Goal: Task Accomplishment & Management: Manage account settings

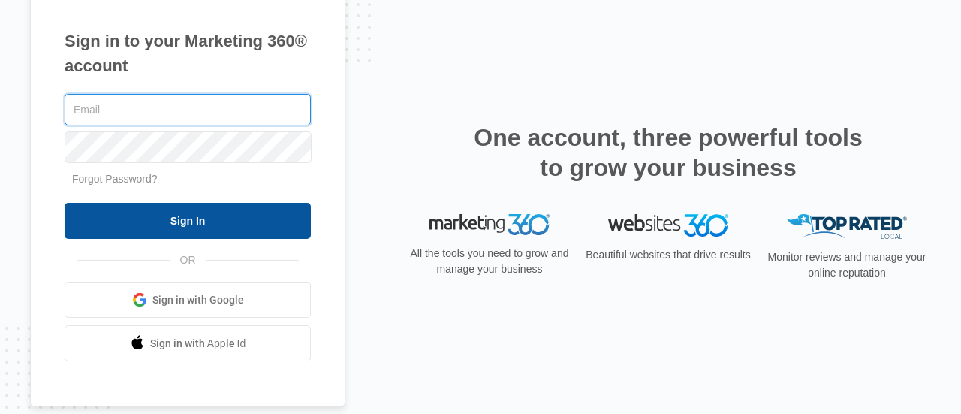
type input "[EMAIL_ADDRESS][DOMAIN_NAME]"
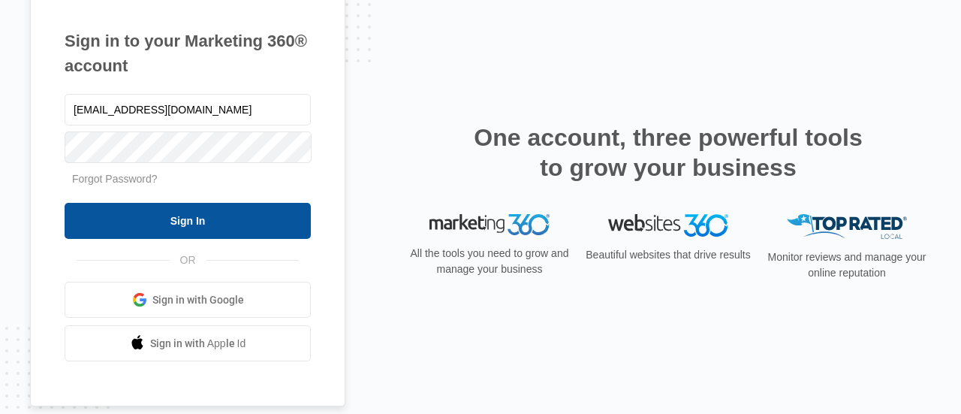
click at [242, 215] on input "Sign In" at bounding box center [188, 221] width 246 height 36
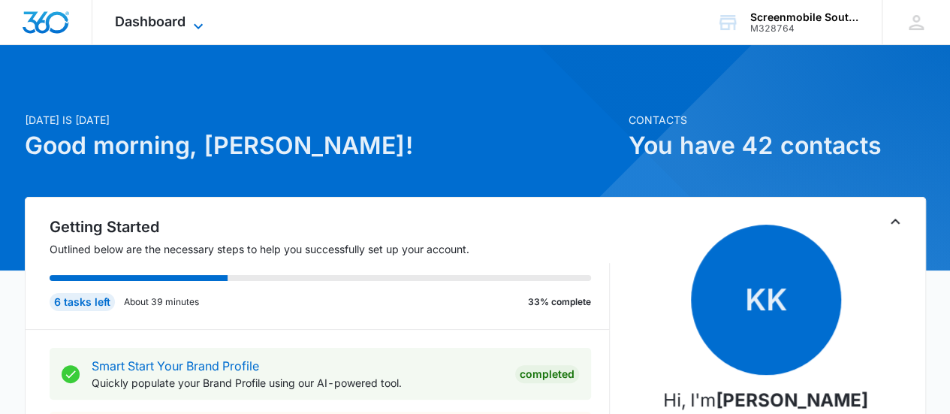
click at [194, 28] on icon at bounding box center [198, 26] width 18 height 18
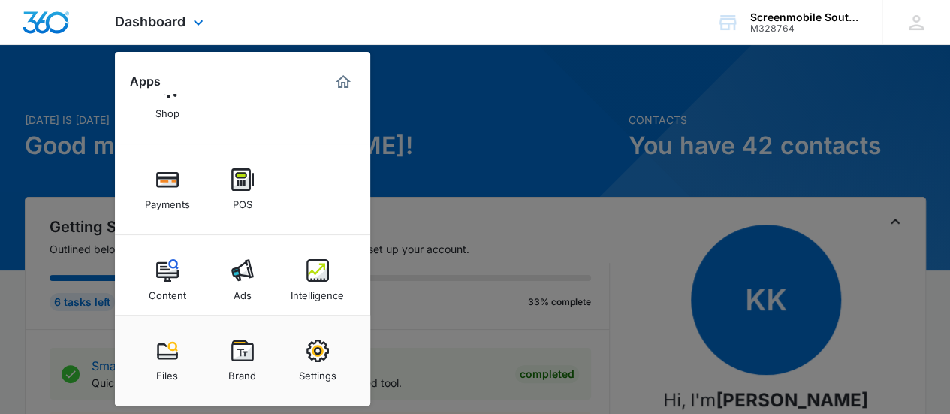
scroll to position [170, 0]
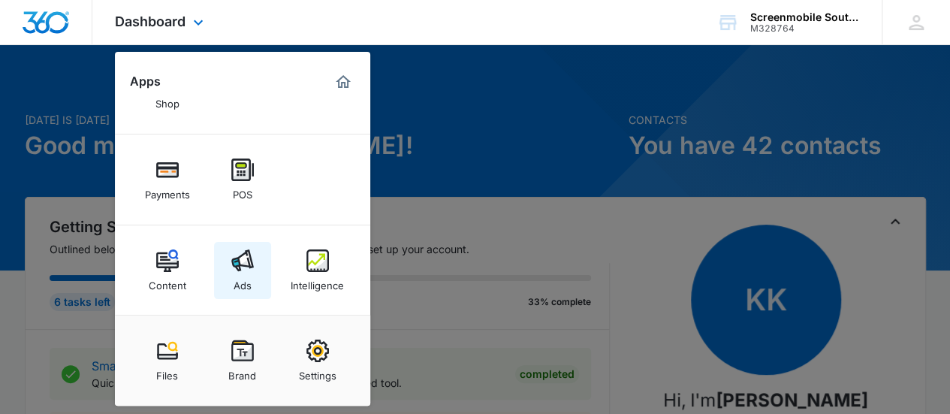
click at [235, 246] on link "Ads" at bounding box center [242, 270] width 57 height 57
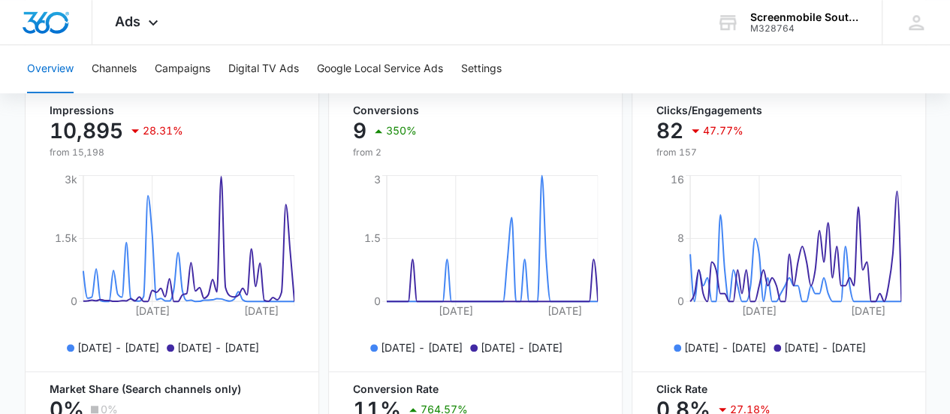
scroll to position [615, 0]
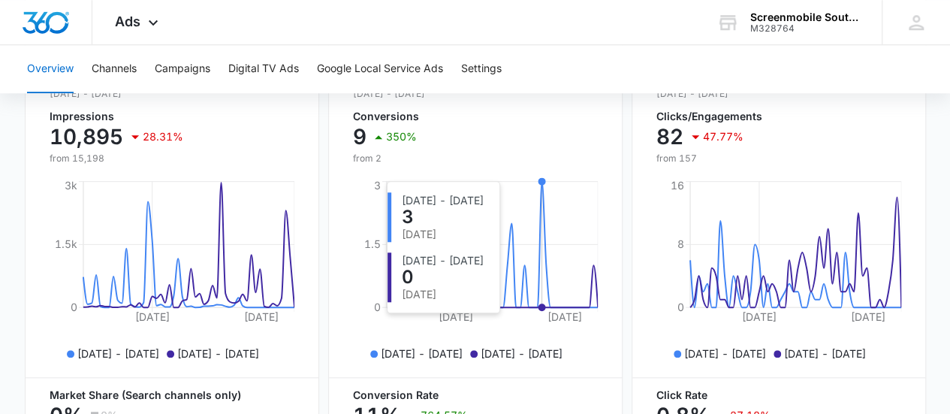
click at [541, 184] on circle at bounding box center [541, 181] width 6 height 6
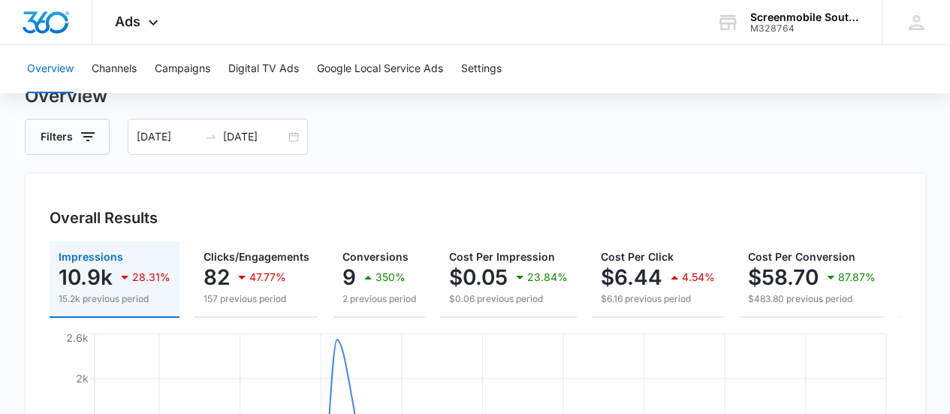
scroll to position [0, 0]
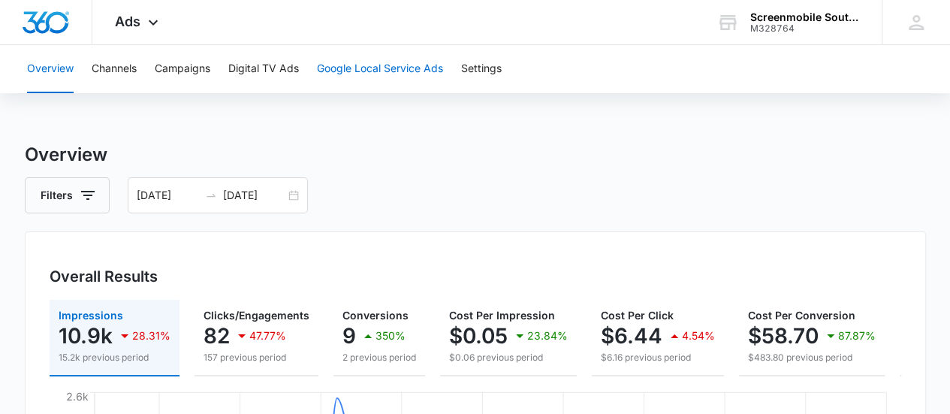
click at [402, 73] on button "Google Local Service Ads" at bounding box center [380, 69] width 126 height 48
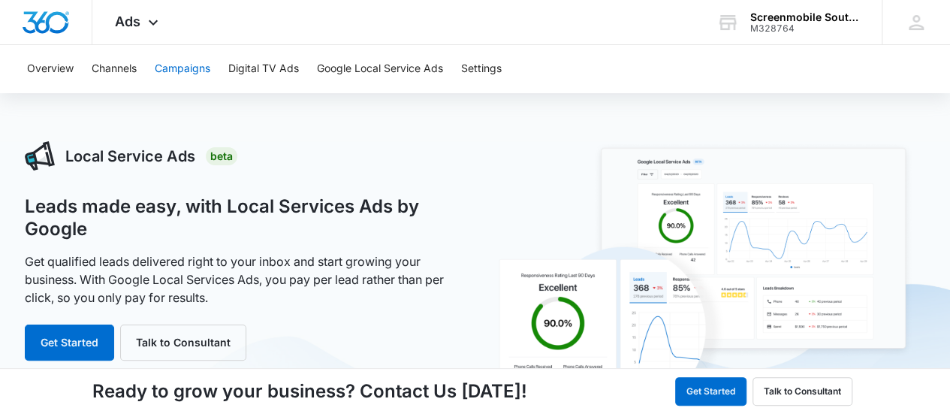
click at [188, 74] on button "Campaigns" at bounding box center [183, 69] width 56 height 48
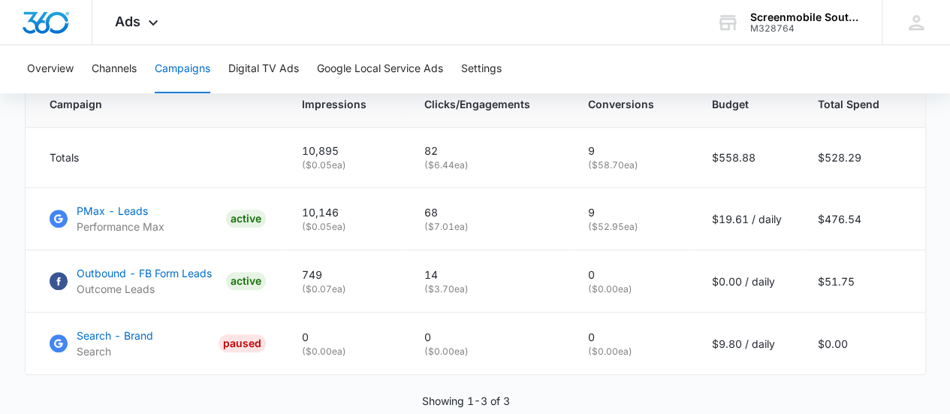
scroll to position [655, 0]
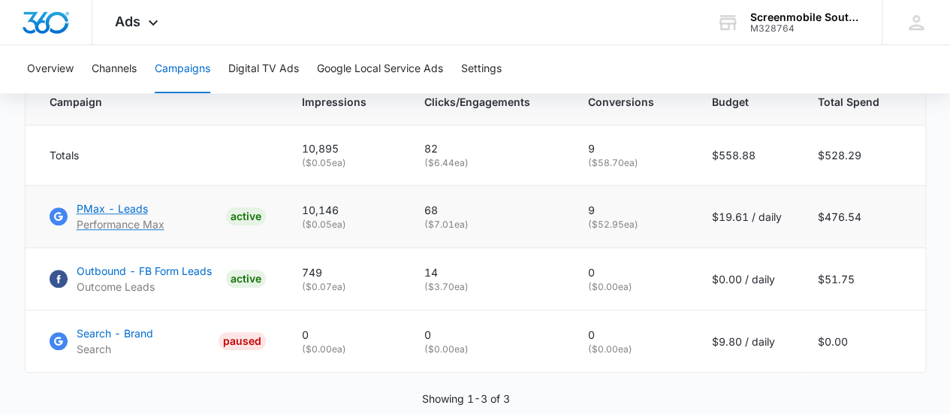
click at [123, 216] on p "PMax - Leads" at bounding box center [121, 208] width 88 height 16
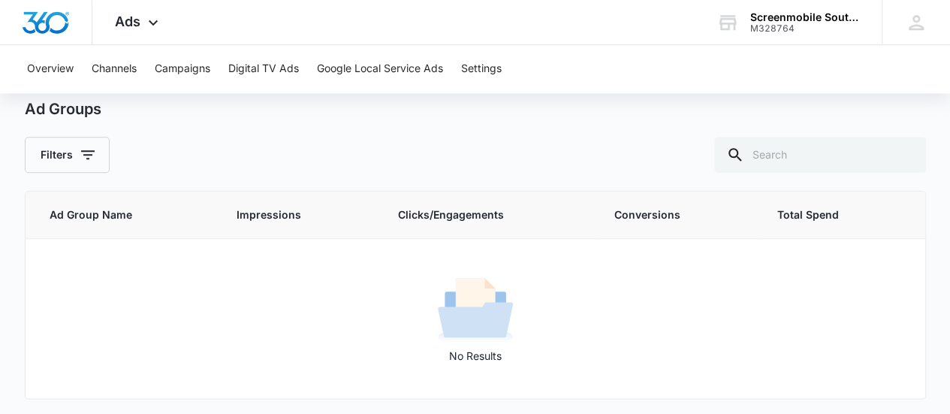
scroll to position [511, 0]
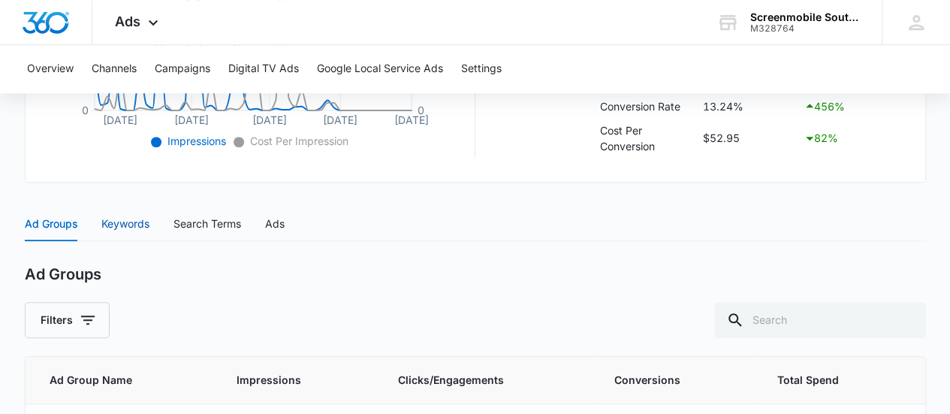
click at [148, 226] on div "Keywords" at bounding box center [125, 223] width 48 height 17
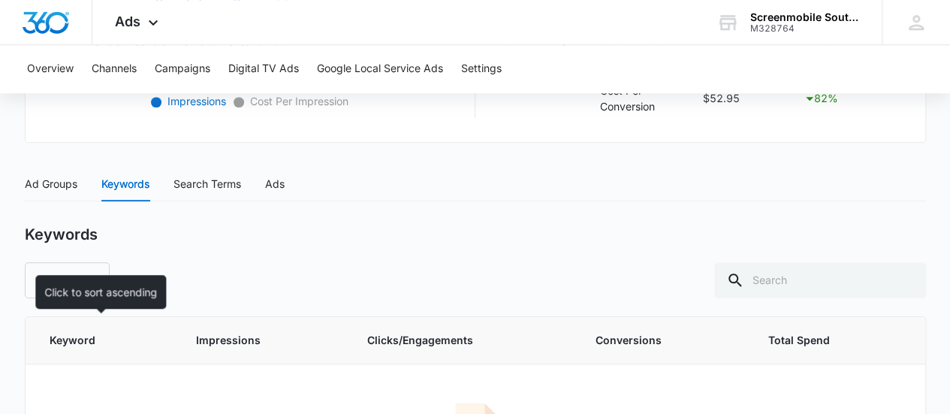
scroll to position [550, 0]
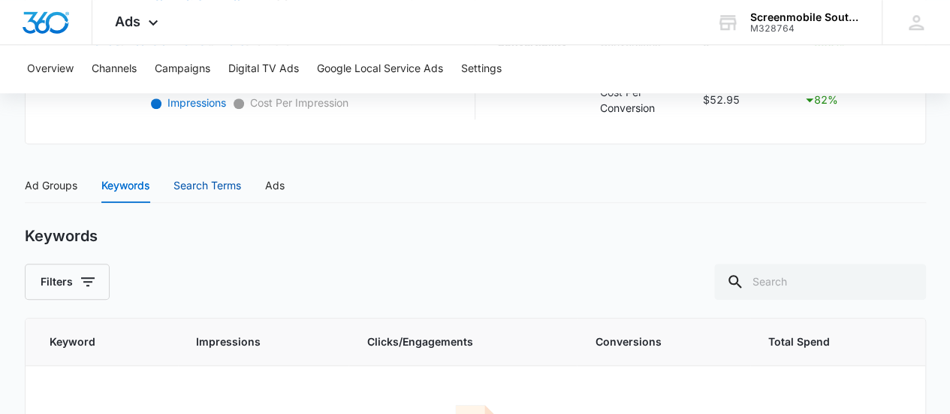
click at [212, 179] on div "Search Terms" at bounding box center [207, 185] width 68 height 17
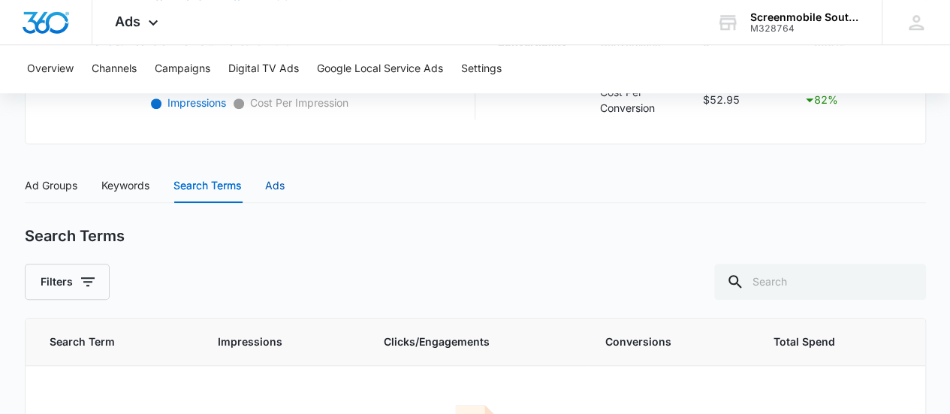
click at [285, 182] on div "Ads" at bounding box center [275, 185] width 20 height 17
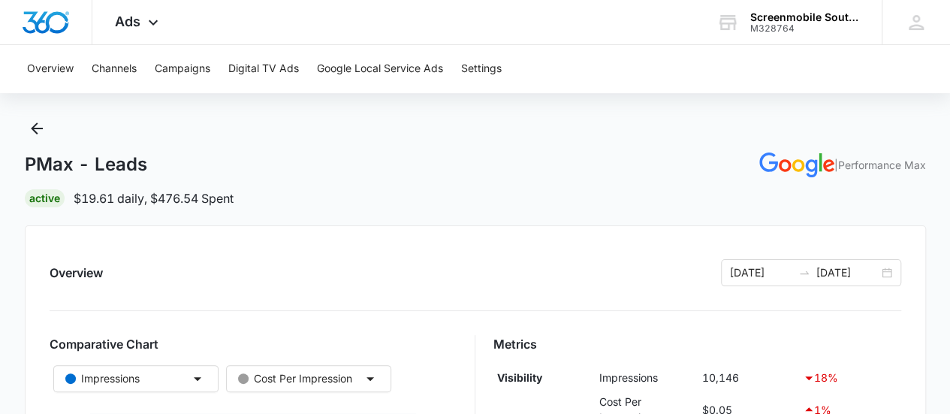
scroll to position [0, 0]
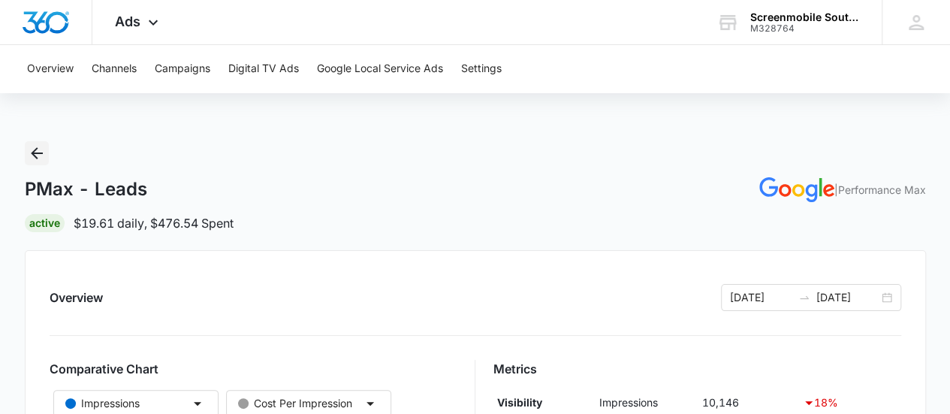
click at [35, 149] on icon "Back" at bounding box center [37, 153] width 18 height 18
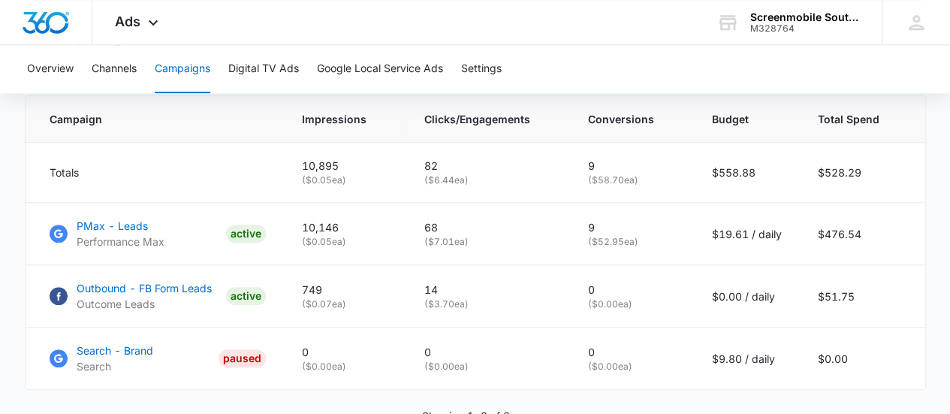
scroll to position [728, 0]
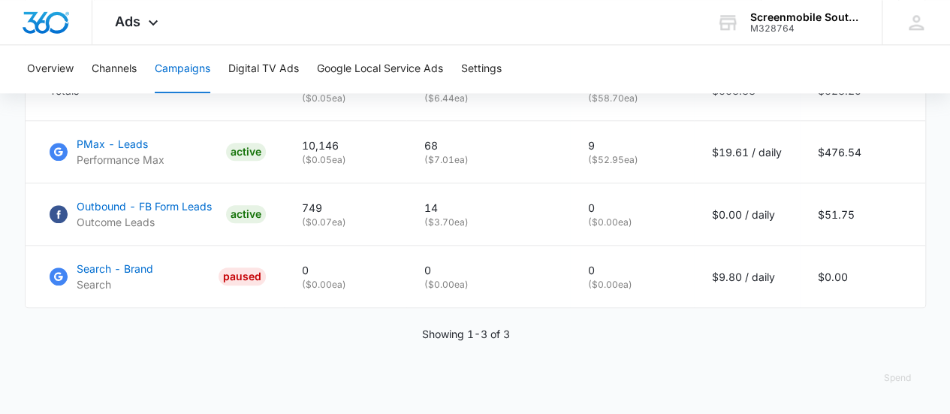
drag, startPoint x: 14, startPoint y: 255, endPoint x: 5, endPoint y: 272, distance: 19.5
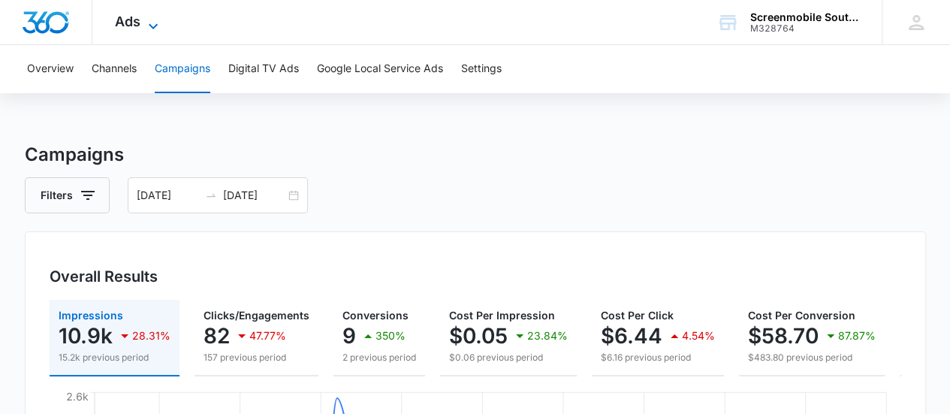
click at [158, 24] on icon at bounding box center [153, 26] width 18 height 18
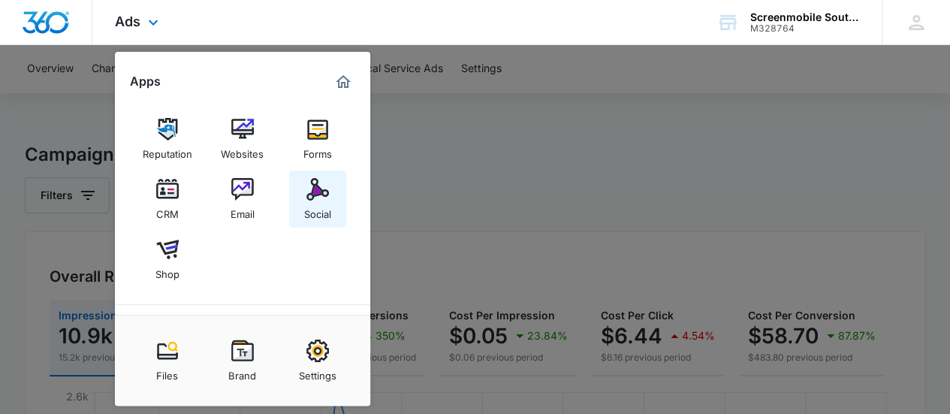
click at [332, 176] on link "Social" at bounding box center [317, 198] width 57 height 57
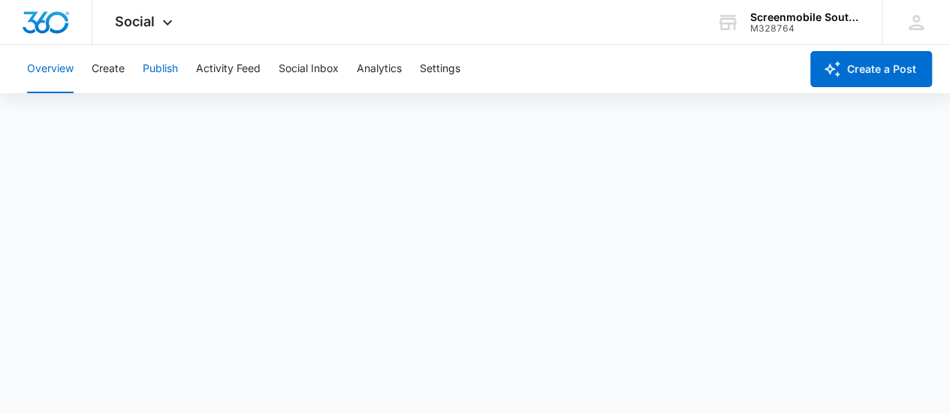
click at [161, 65] on button "Publish" at bounding box center [160, 69] width 35 height 48
click at [108, 68] on button "Create" at bounding box center [108, 69] width 33 height 48
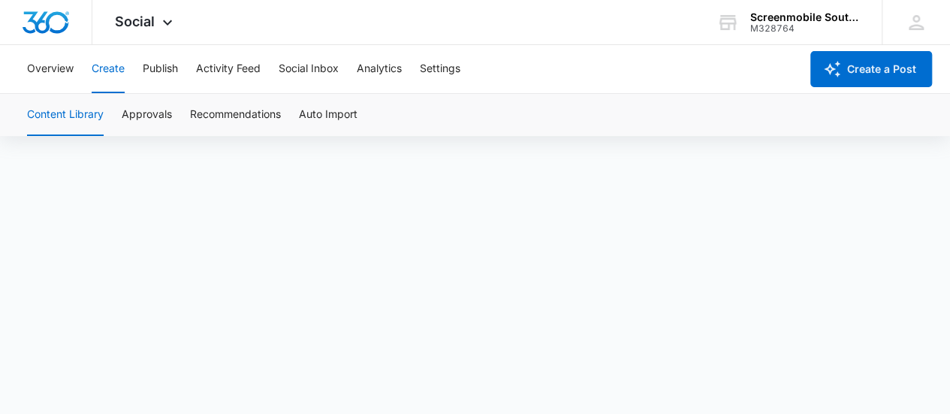
scroll to position [11, 0]
